Goal: Task Accomplishment & Management: Use online tool/utility

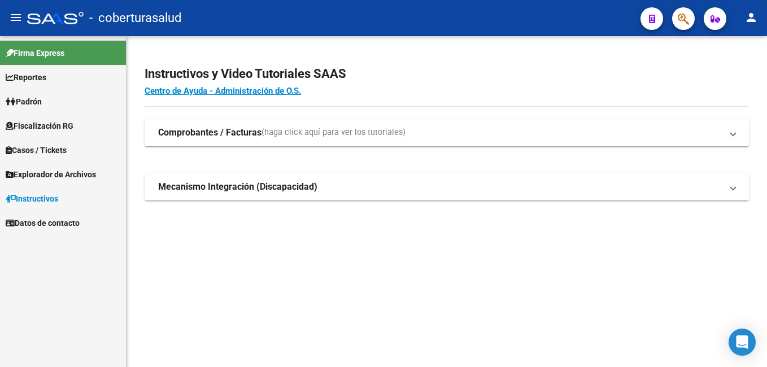
click at [43, 122] on span "Fiscalización RG" at bounding box center [40, 126] width 68 height 12
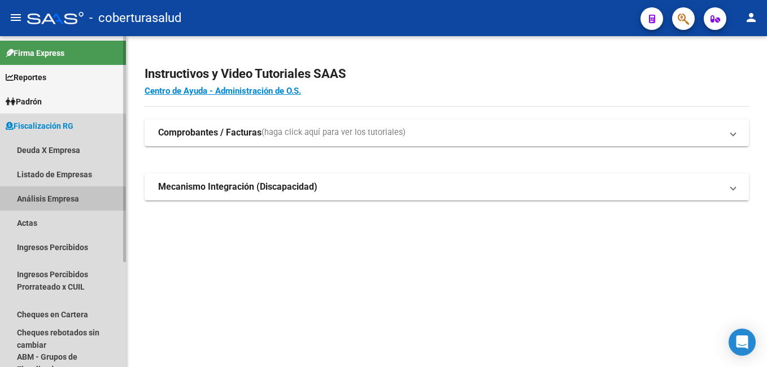
click at [58, 195] on link "Análisis Empresa" at bounding box center [63, 198] width 126 height 24
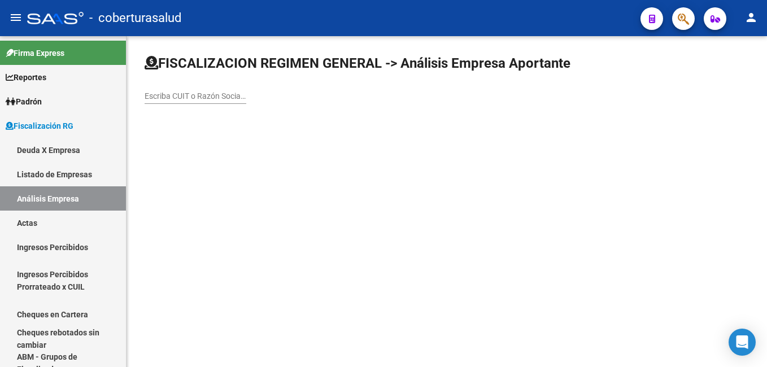
click at [196, 95] on input "Escriba CUIT o Razón Social para buscar" at bounding box center [196, 96] width 102 height 10
paste input "30544089664"
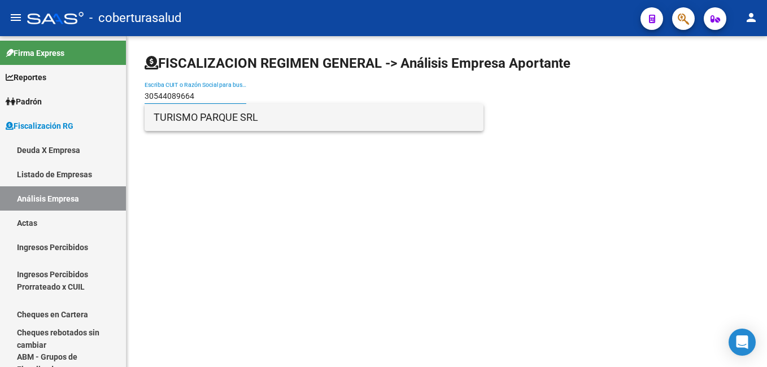
type input "30544089664"
click at [195, 120] on span "TURISMO PARQUE SRL" at bounding box center [314, 117] width 321 height 27
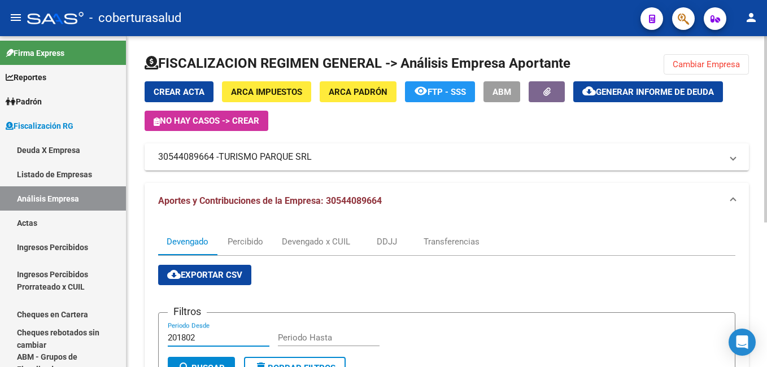
click at [203, 343] on input "201802" at bounding box center [219, 338] width 102 height 10
type input "202505"
click at [291, 338] on input "Periodo Hasta" at bounding box center [329, 338] width 102 height 10
type input "202507"
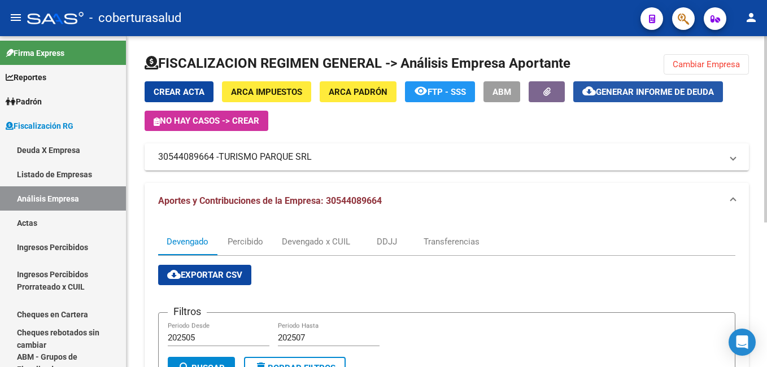
click at [664, 88] on span "Generar informe de deuda" at bounding box center [655, 92] width 118 height 10
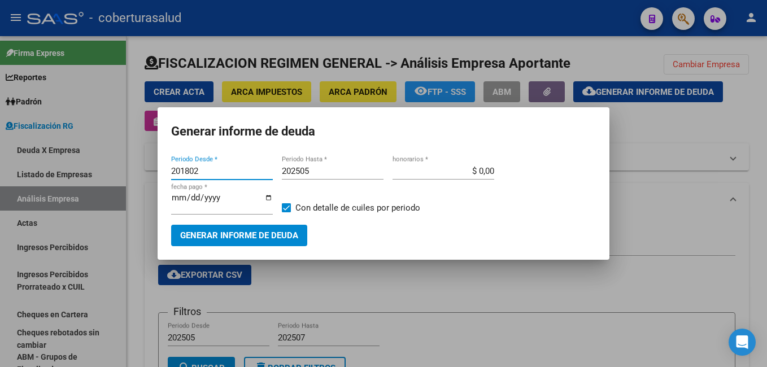
click at [219, 169] on input "201802" at bounding box center [222, 171] width 102 height 10
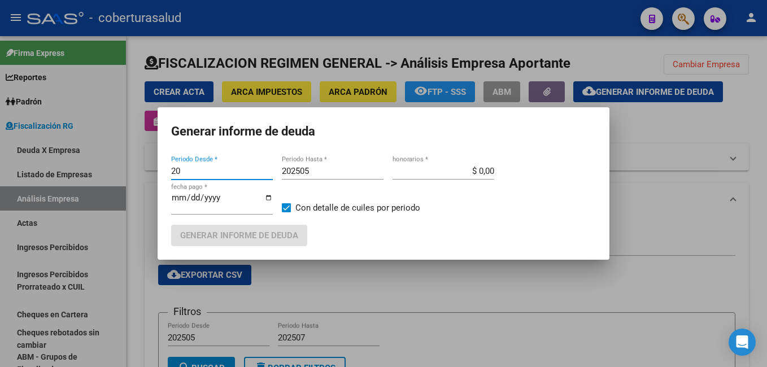
type input "2"
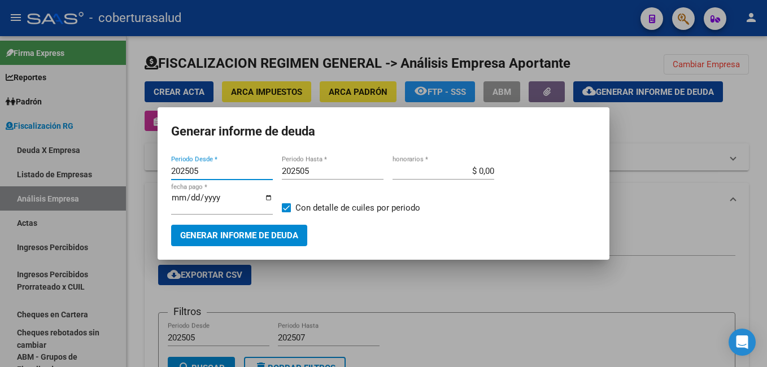
type input "202505"
click at [322, 169] on input "202505" at bounding box center [333, 171] width 102 height 10
type input "202507"
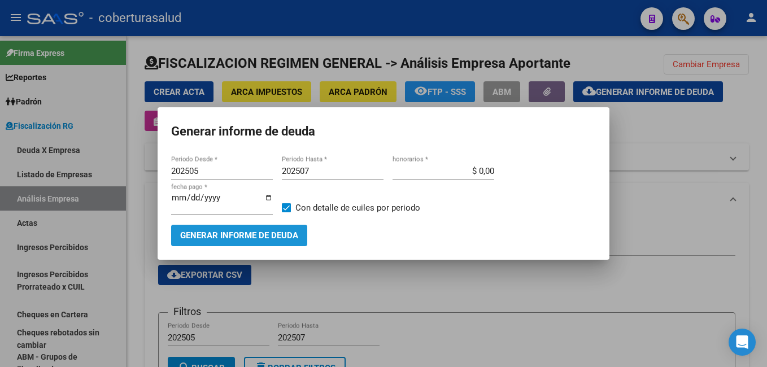
click at [240, 235] on span "Generar informe de deuda" at bounding box center [239, 236] width 118 height 10
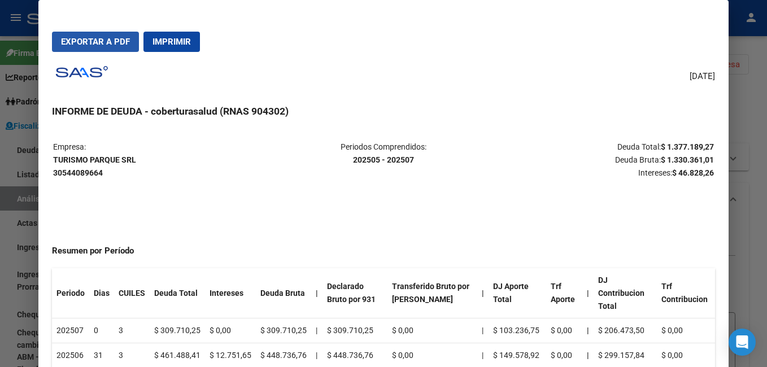
click at [112, 38] on span "Exportar a PDF" at bounding box center [95, 42] width 69 height 10
click at [164, 43] on span "Imprimir" at bounding box center [171, 42] width 38 height 10
